Goal: Obtain resource: Obtain resource

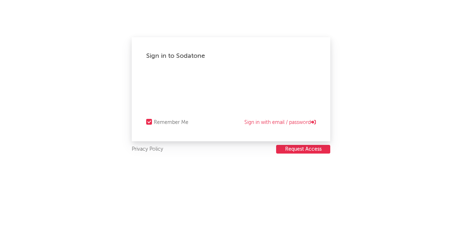
select select "recorded_music"
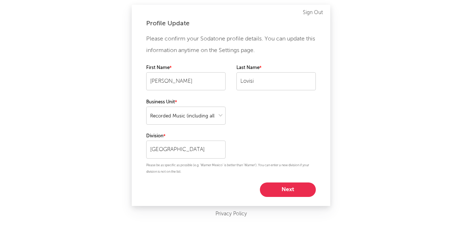
click at [272, 184] on button "Next" at bounding box center [288, 189] width 56 height 14
select select "marketing"
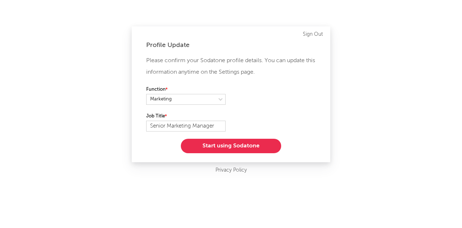
click at [216, 150] on button "Start using Sodatone" at bounding box center [231, 146] width 100 height 14
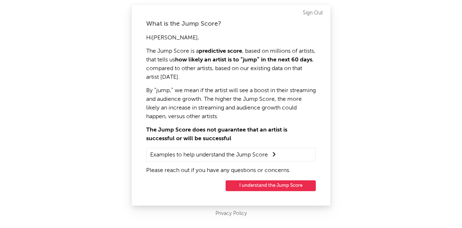
click at [249, 183] on button "I understand the Jump Score" at bounding box center [271, 185] width 90 height 11
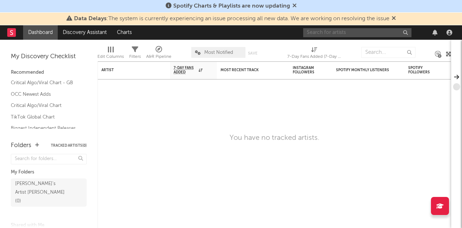
click at [348, 34] on input "text" at bounding box center [357, 32] width 108 height 9
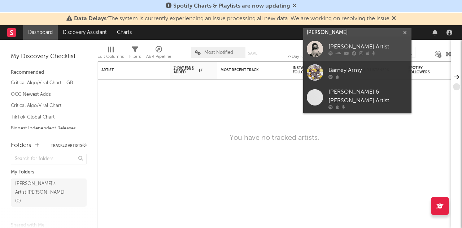
type input "[PERSON_NAME]"
click at [341, 42] on div "[PERSON_NAME] Artist" at bounding box center [368, 46] width 79 height 9
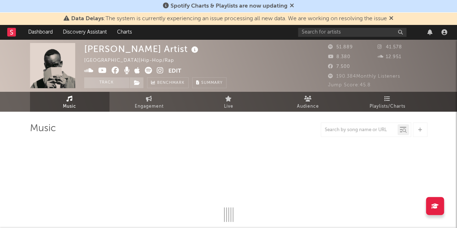
select select "6m"
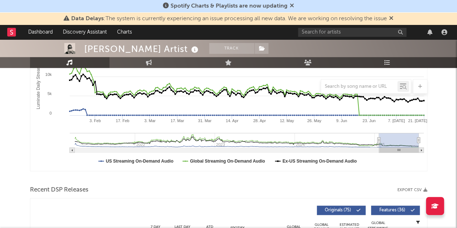
scroll to position [142, 0]
type input "2023-09-05"
type input "2024-03-04"
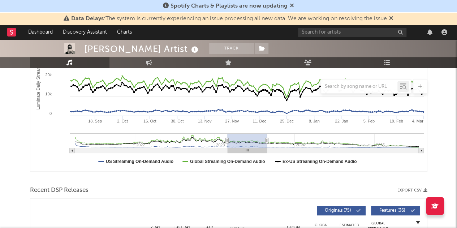
type input "2023-01-03"
type input "2023-07-03"
type input "2022-10-01"
type input "2023-03-31"
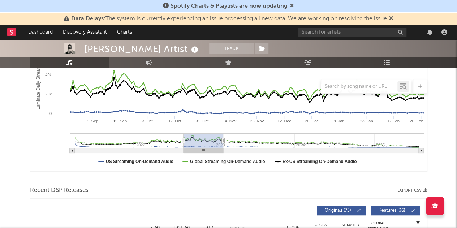
type input "2022-08-11"
type input "2023-02-08"
type input "2022-08-06"
type input "2023-02-03"
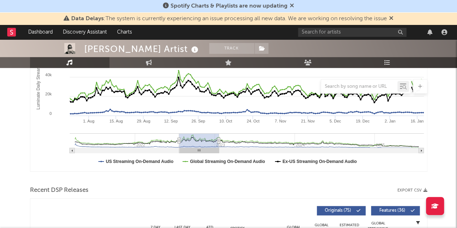
type input "2022-07-22"
type input "2023-01-19"
type input "2022-07-23"
type input "2023-01-20"
type input "2022-07-25"
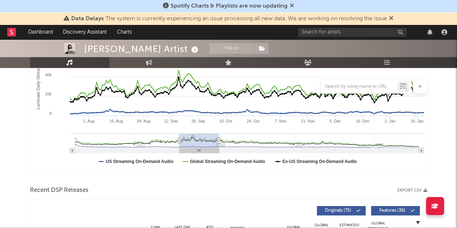
type input "2023-01-22"
type input "2022-07-27"
type input "2023-01-24"
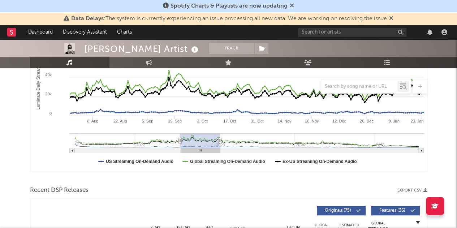
drag, startPoint x: 397, startPoint y: 141, endPoint x: 198, endPoint y: 145, distance: 198.7
click at [198, 145] on rect "Luminate Daily Consumption" at bounding box center [200, 140] width 40 height 14
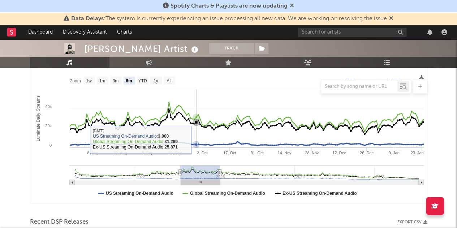
scroll to position [109, 0]
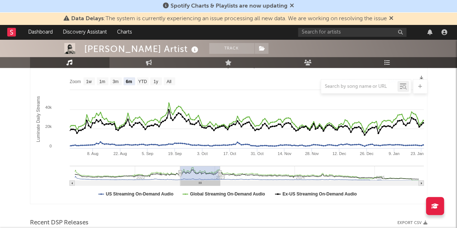
type input "2024-12-18"
type input "2025-06-17"
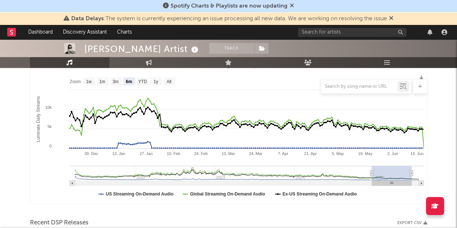
drag, startPoint x: 199, startPoint y: 172, endPoint x: 444, endPoint y: 172, distance: 245.3
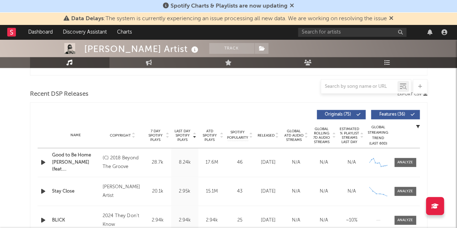
scroll to position [238, 0]
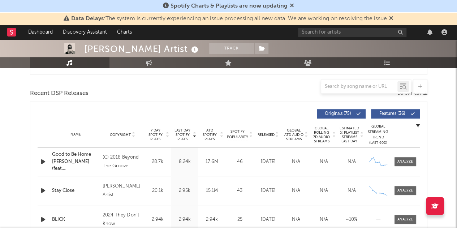
click at [357, 115] on icon at bounding box center [359, 114] width 4 height 4
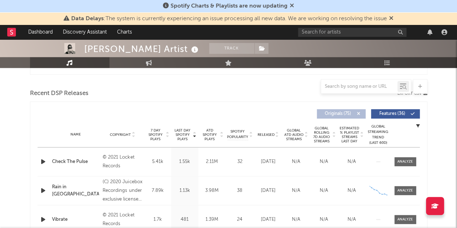
click at [346, 116] on button "Originals ( 75 )" at bounding box center [341, 113] width 49 height 9
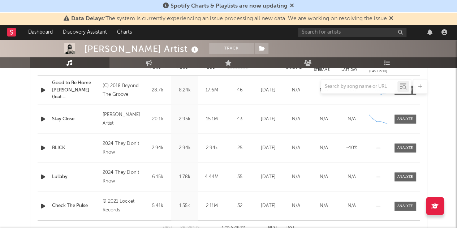
scroll to position [309, 0]
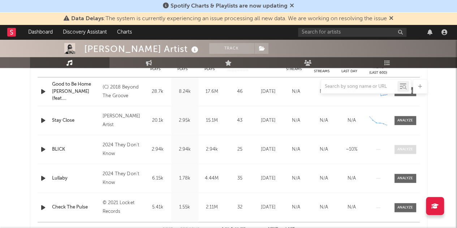
click at [397, 148] on div at bounding box center [405, 149] width 16 height 5
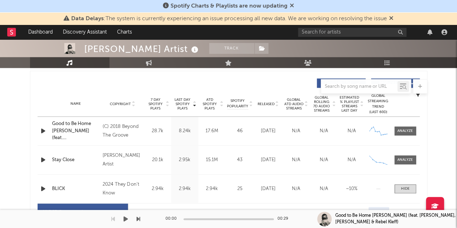
scroll to position [268, 0]
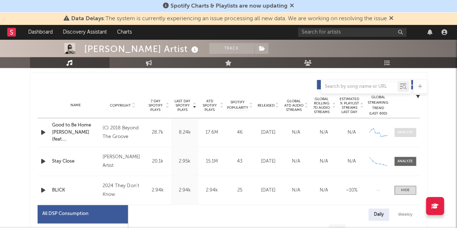
click at [413, 130] on div at bounding box center [405, 132] width 16 height 5
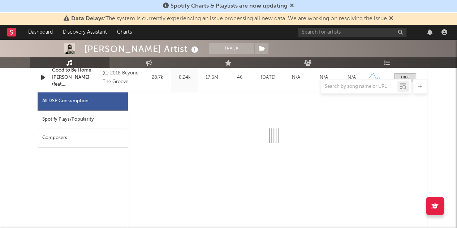
scroll to position [325, 0]
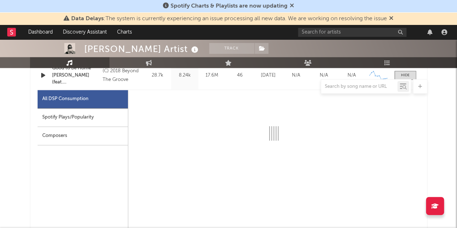
select select "6m"
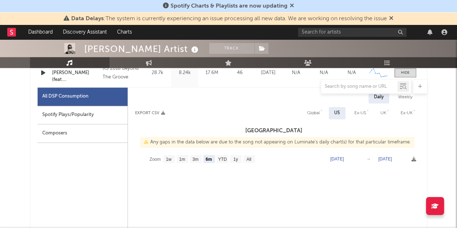
scroll to position [327, 0]
click at [321, 110] on div at bounding box center [321, 111] width 2 height 2
select select "6m"
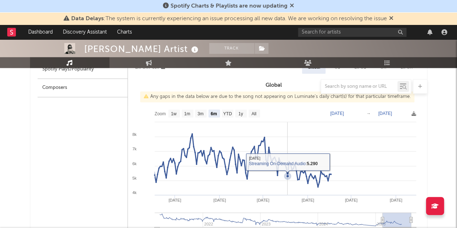
scroll to position [367, 0]
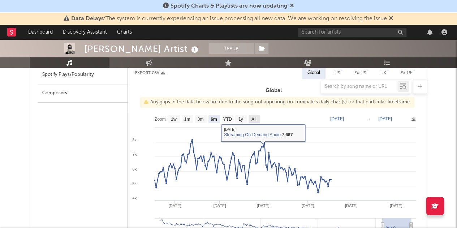
click at [254, 120] on text "All" at bounding box center [253, 119] width 5 height 5
select select "All"
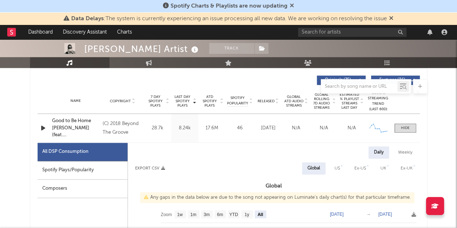
scroll to position [272, 0]
click at [42, 124] on icon "button" at bounding box center [43, 127] width 8 height 9
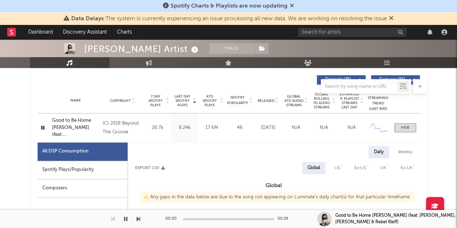
click at [42, 127] on icon "button" at bounding box center [42, 127] width 7 height 9
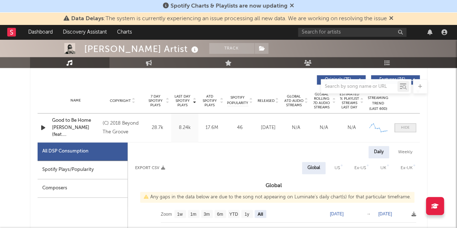
click at [402, 131] on span at bounding box center [406, 127] width 22 height 9
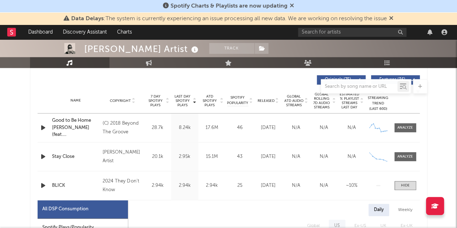
click at [112, 159] on div "Barney Artist" at bounding box center [122, 156] width 39 height 17
click at [401, 155] on div at bounding box center [405, 156] width 16 height 5
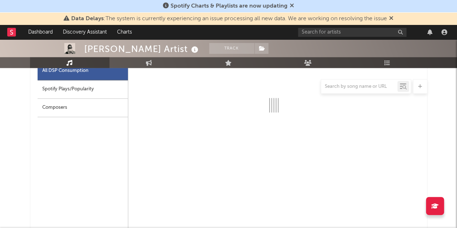
scroll to position [382, 0]
select select "6m"
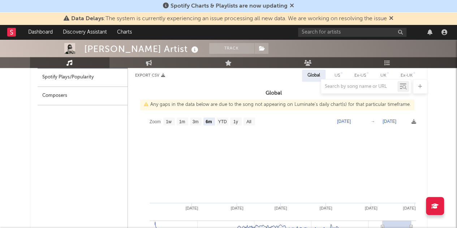
scroll to position [396, 0]
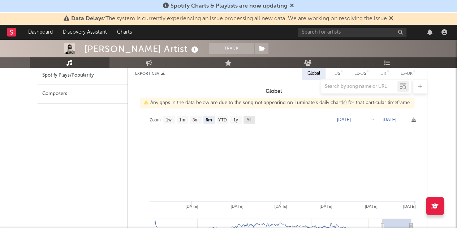
click at [250, 119] on text "All" at bounding box center [248, 119] width 5 height 5
select select "All"
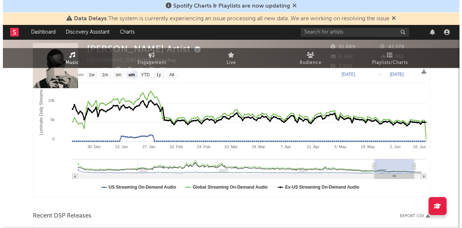
scroll to position [0, 0]
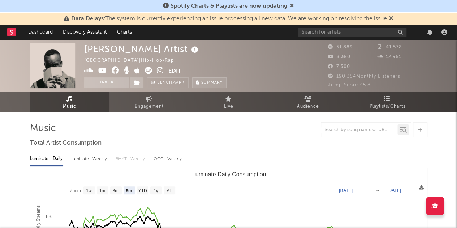
click at [217, 83] on span "Summary" at bounding box center [211, 83] width 21 height 4
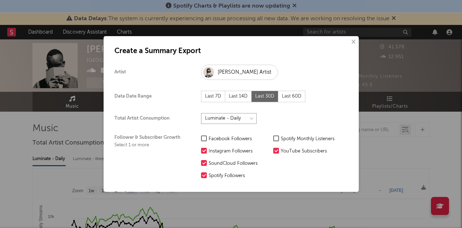
click at [233, 119] on select at bounding box center [229, 118] width 56 height 11
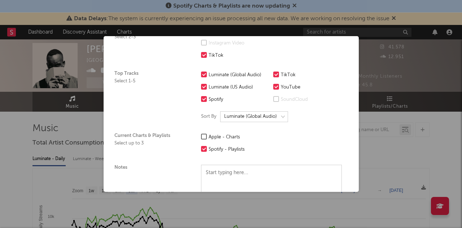
scroll to position [165, 0]
click at [203, 135] on div at bounding box center [204, 136] width 6 height 6
click at [201, 135] on input "Apple - Charts" at bounding box center [201, 136] width 0 height 9
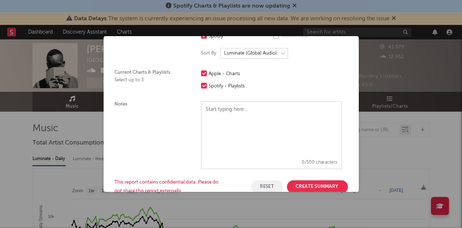
scroll to position [244, 0]
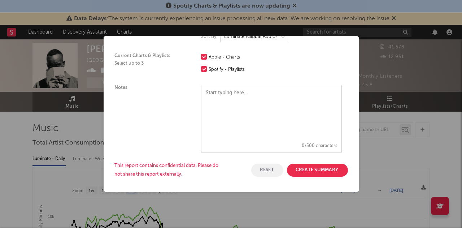
click at [301, 170] on button "Create Summary" at bounding box center [317, 170] width 61 height 13
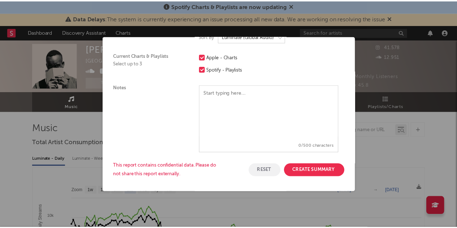
scroll to position [0, 0]
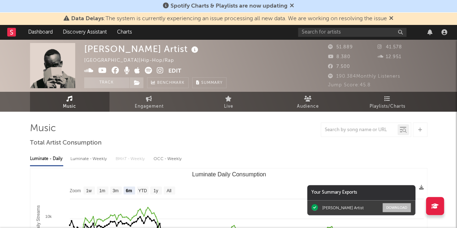
click at [392, 208] on button "Download" at bounding box center [397, 207] width 28 height 9
click at [301, 100] on link "Audience" at bounding box center [307, 102] width 79 height 20
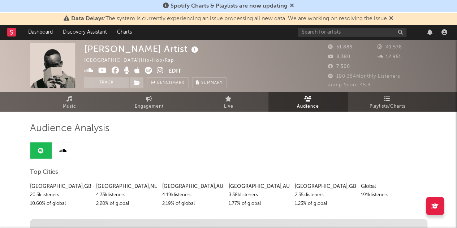
click at [366, 87] on span "Jump Score: 45.8" at bounding box center [349, 85] width 43 height 5
click at [168, 101] on link "Engagement" at bounding box center [148, 102] width 79 height 20
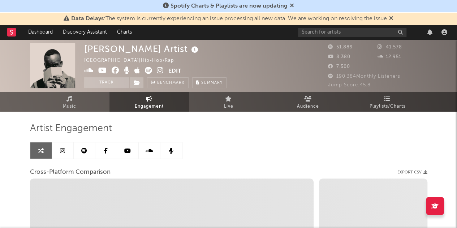
select select "1w"
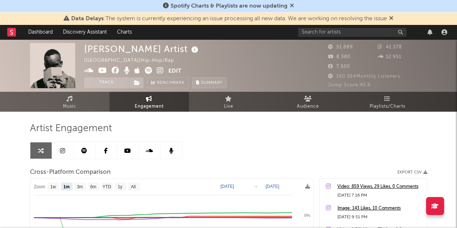
click at [207, 86] on button "Summary" at bounding box center [209, 82] width 34 height 11
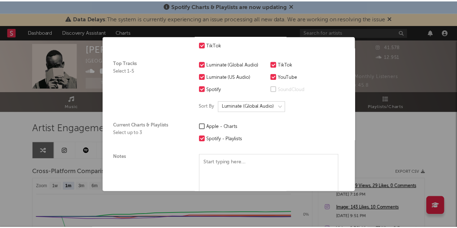
scroll to position [244, 0]
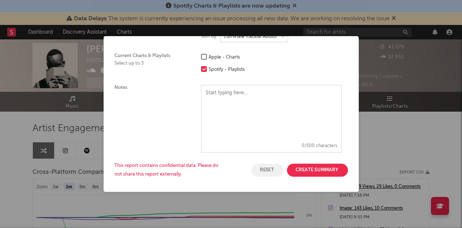
drag, startPoint x: 262, startPoint y: 172, endPoint x: 285, endPoint y: 176, distance: 23.5
click at [285, 176] on div "This report contains confidential data. Please do not share this report externa…" at bounding box center [232, 169] width 234 height 17
click at [294, 161] on div "This report contains confidential data. Please do not share this report externa…" at bounding box center [232, 169] width 234 height 17
click at [288, 169] on button "Create Summary" at bounding box center [317, 170] width 61 height 13
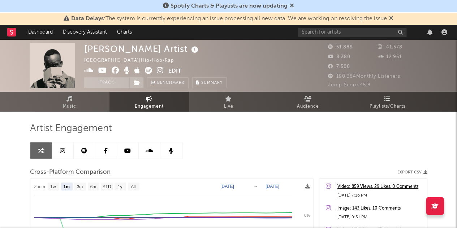
scroll to position [0, 0]
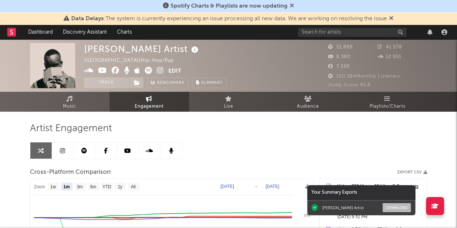
click at [393, 206] on button "Download" at bounding box center [397, 207] width 28 height 9
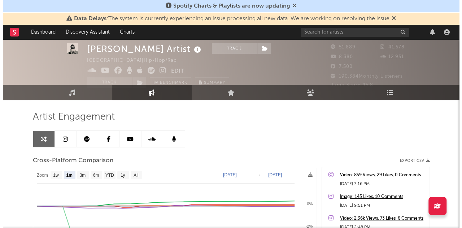
scroll to position [11, 0]
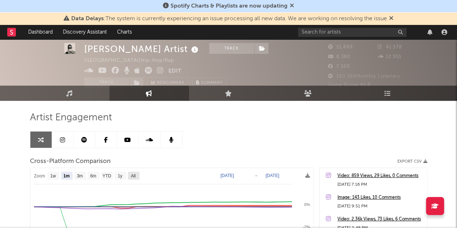
click at [136, 173] on rect at bounding box center [134, 176] width 12 height 8
select select "All"
type input "2022-07-02"
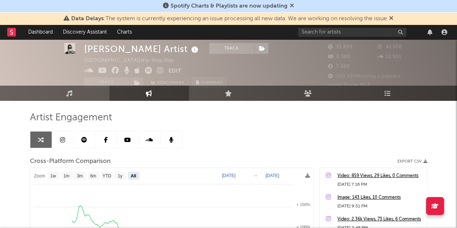
select select "All"
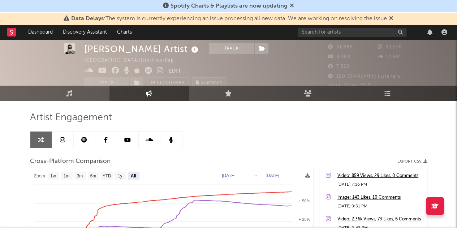
click at [198, 78] on button "Summary" at bounding box center [209, 82] width 34 height 11
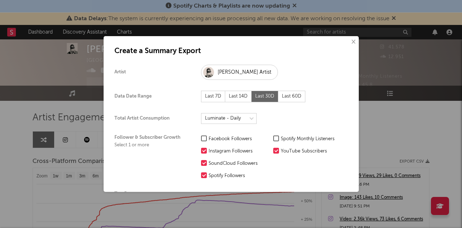
drag, startPoint x: 262, startPoint y: 42, endPoint x: 217, endPoint y: 42, distance: 44.8
click at [217, 42] on div "× Create a Summary Export Artist Barney Artist Data Date Range Last 7D Last 14D…" at bounding box center [231, 114] width 255 height 156
